Goal: Go to known website: Go to known website

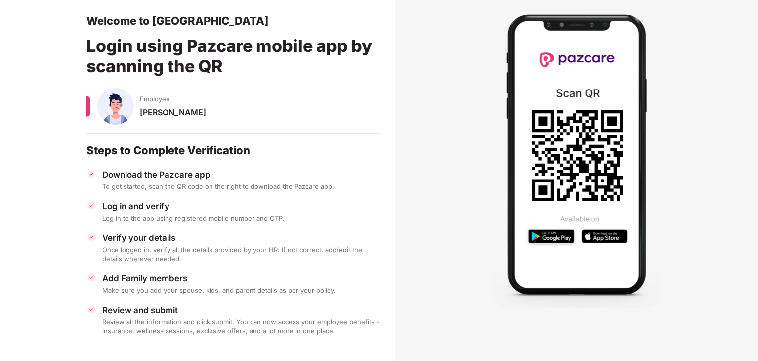
scroll to position [50, 0]
